Goal: Transaction & Acquisition: Purchase product/service

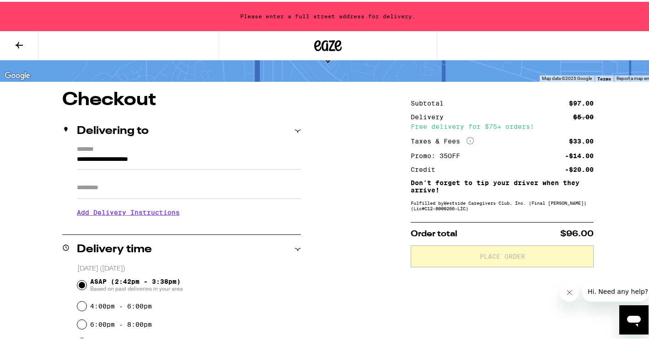
scroll to position [53, 0]
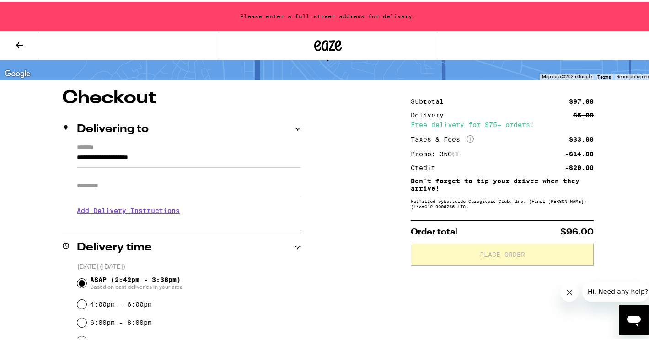
click at [17, 32] on button at bounding box center [19, 44] width 38 height 29
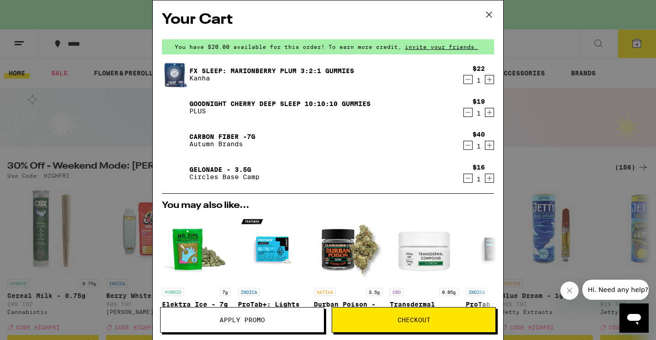
click at [218, 320] on span "Apply Promo" at bounding box center [241, 320] width 163 height 6
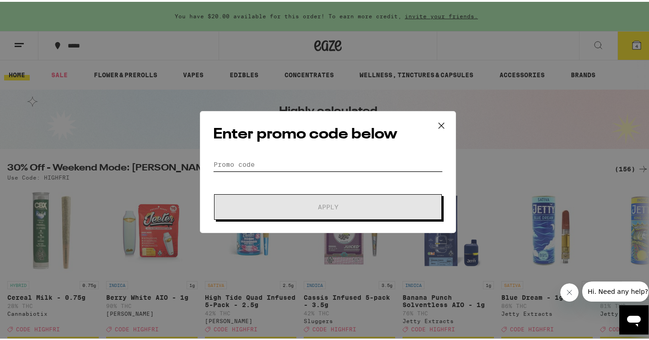
click at [307, 163] on input "Promo Code" at bounding box center [328, 163] width 230 height 14
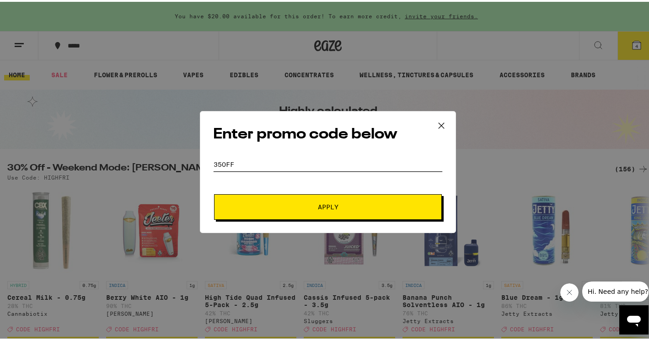
type input "35OFF"
click at [316, 198] on button "Apply" at bounding box center [328, 205] width 228 height 26
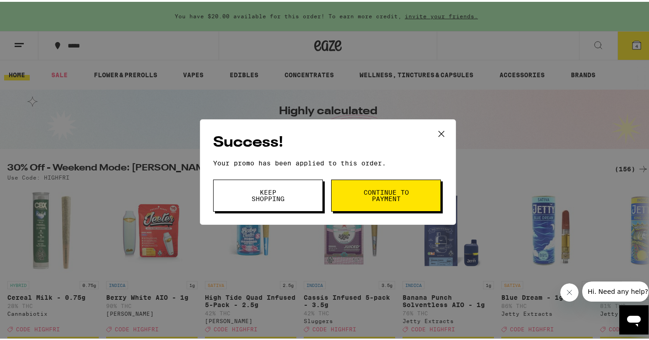
click at [373, 199] on span "Continue to payment" at bounding box center [386, 193] width 47 height 13
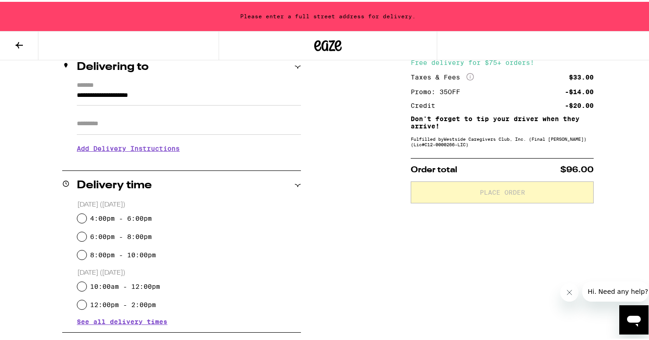
scroll to position [116, 0]
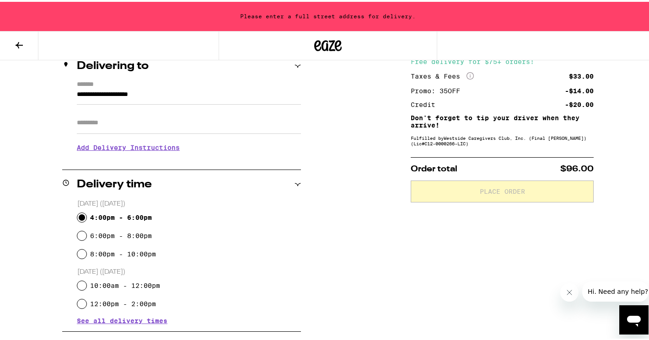
click at [80, 212] on input "4:00pm - 6:00pm" at bounding box center [81, 215] width 9 height 9
radio input "true"
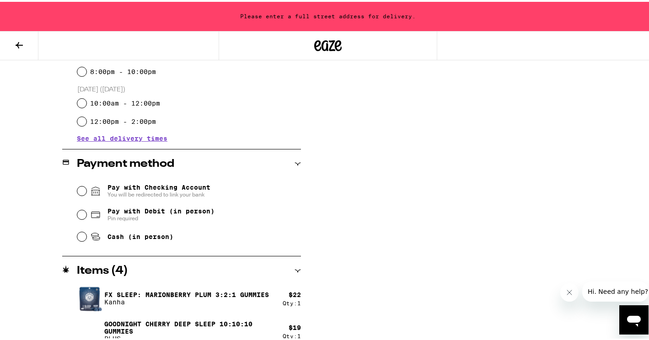
scroll to position [299, 0]
click at [77, 212] on input "Pay with Debit (in person) Pin required" at bounding box center [81, 212] width 9 height 9
radio input "true"
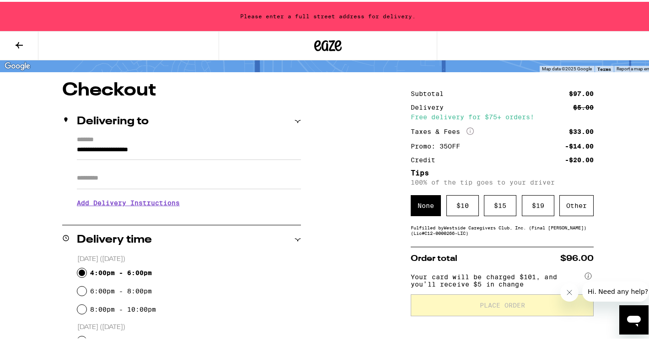
scroll to position [53, 0]
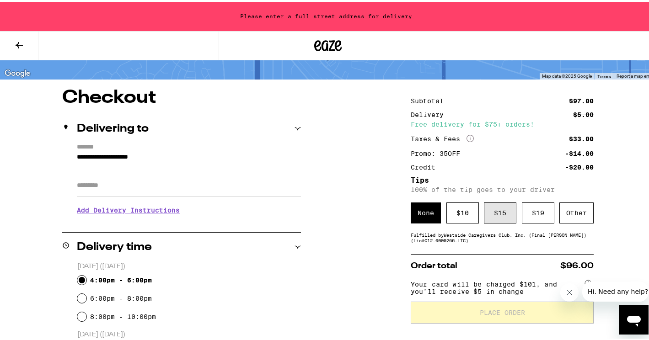
click at [500, 211] on div "$ 15" at bounding box center [500, 211] width 32 height 21
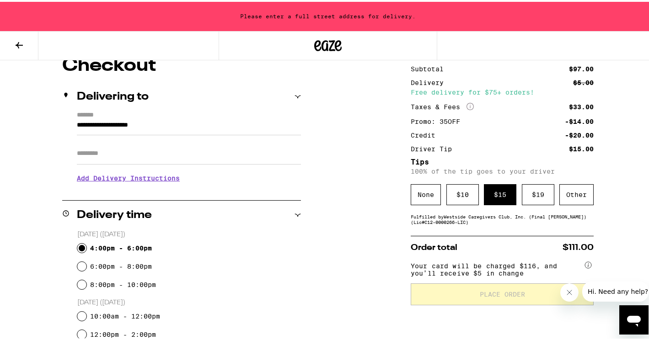
scroll to position [374, 0]
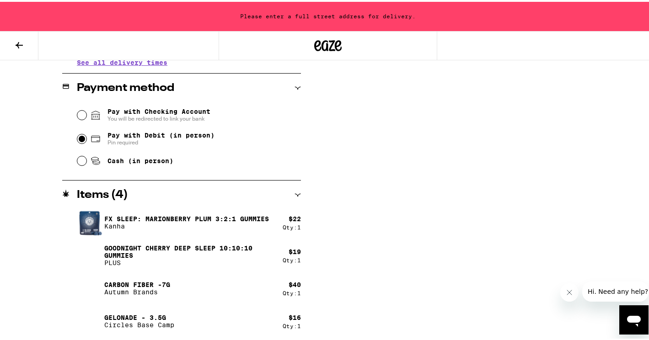
click at [296, 90] on div "Payment method" at bounding box center [181, 86] width 239 height 11
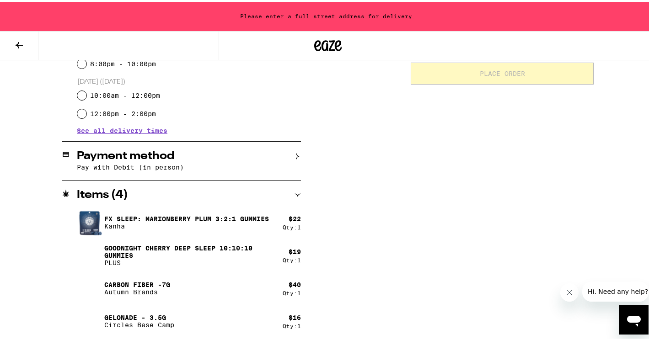
scroll to position [307, 0]
click at [115, 129] on span "See all delivery times" at bounding box center [122, 129] width 91 height 6
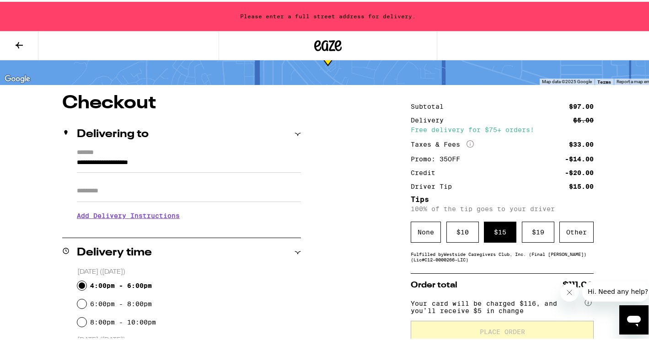
scroll to position [48, 0]
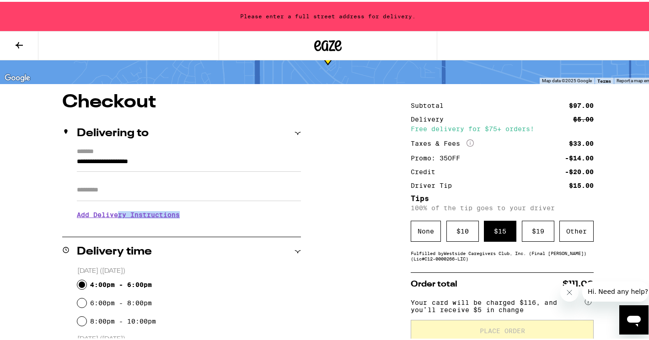
click at [117, 219] on h3 "Add Delivery Instructions" at bounding box center [189, 213] width 224 height 21
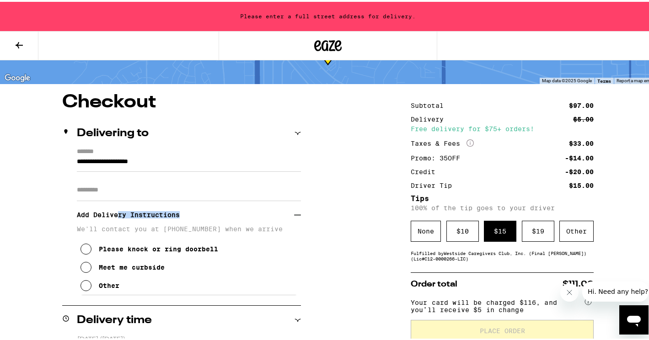
click at [83, 247] on icon at bounding box center [85, 247] width 11 height 11
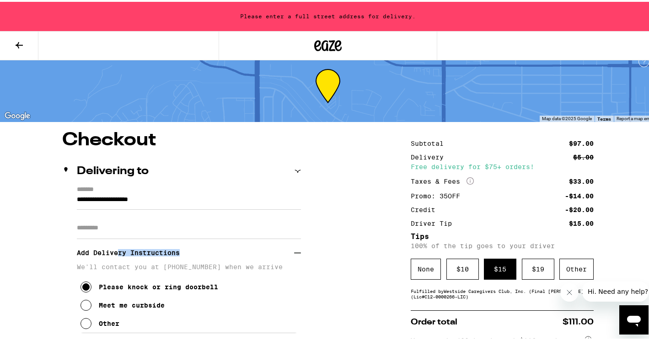
scroll to position [0, 0]
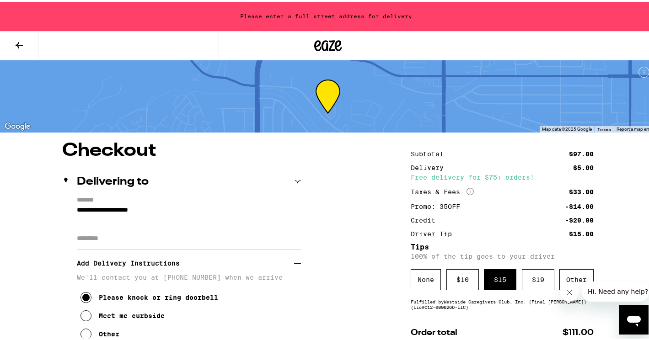
click at [208, 211] on input "**********" at bounding box center [189, 211] width 224 height 16
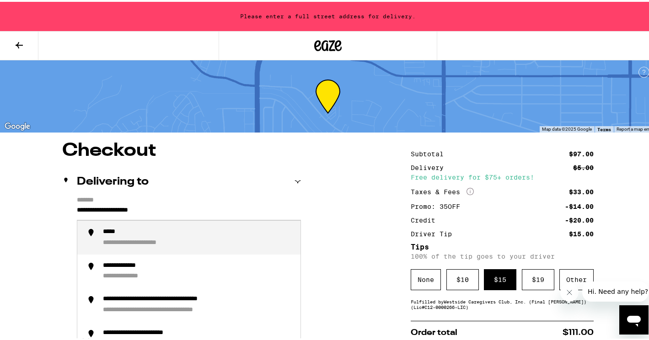
click at [206, 210] on input "**********" at bounding box center [189, 211] width 224 height 16
drag, startPoint x: 77, startPoint y: 209, endPoint x: 200, endPoint y: 234, distance: 125.9
click at [200, 219] on div "**********" at bounding box center [189, 211] width 224 height 16
click at [171, 236] on div "**********" at bounding box center [198, 235] width 190 height 19
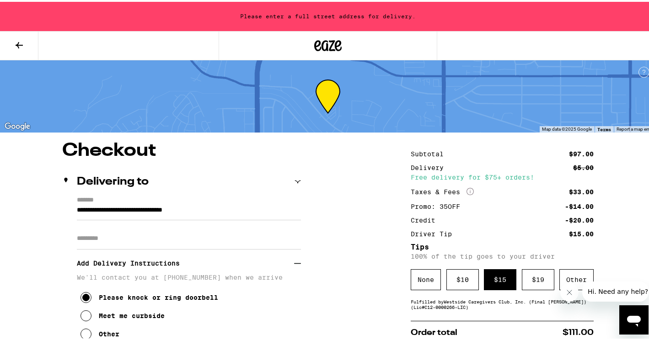
type input "**********"
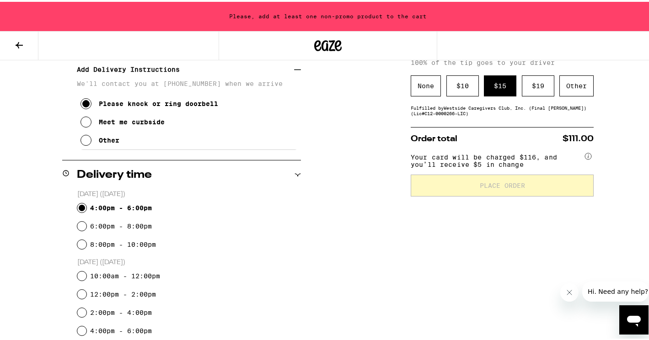
scroll to position [203, 0]
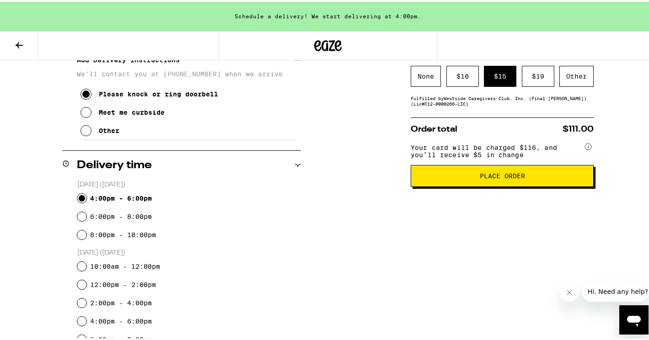
click at [482, 176] on span "Place Order" at bounding box center [502, 174] width 45 height 6
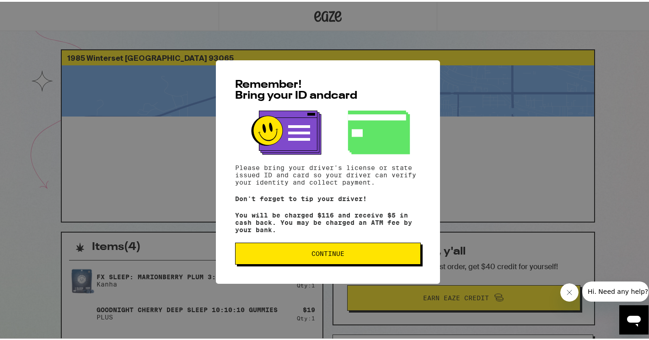
click at [340, 272] on div "Remember! Bring your ID and card Please bring your driver's license or state is…" at bounding box center [328, 171] width 224 height 224
click at [364, 255] on span "Continue" at bounding box center [328, 252] width 170 height 6
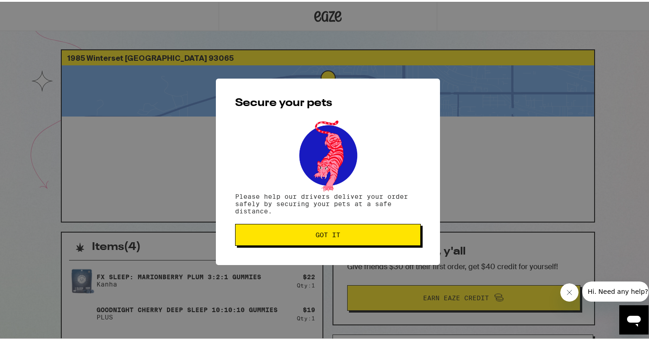
click at [356, 228] on button "Got it" at bounding box center [328, 233] width 186 height 22
